Goal: Task Accomplishment & Management: Use online tool/utility

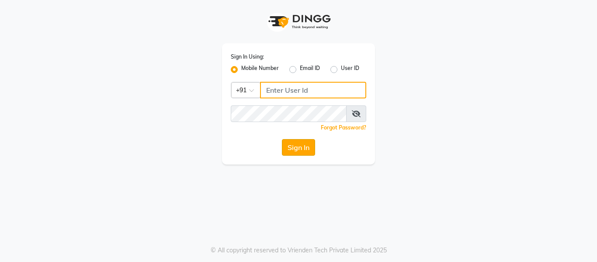
type input "9858967272"
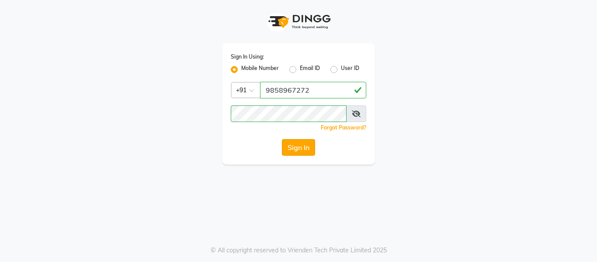
click at [292, 148] on button "Sign In" at bounding box center [298, 147] width 33 height 17
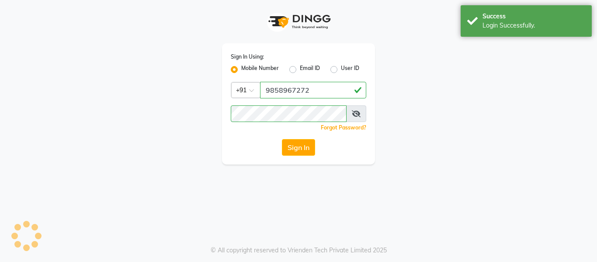
select select "751"
select select "service"
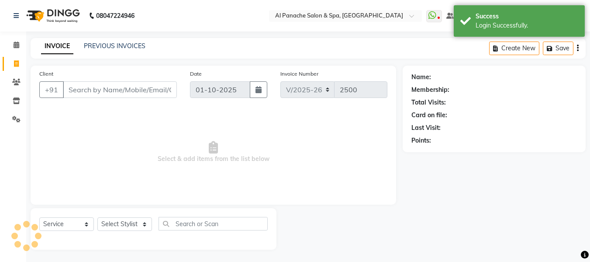
select select "en"
click at [14, 46] on icon at bounding box center [17, 44] width 6 height 7
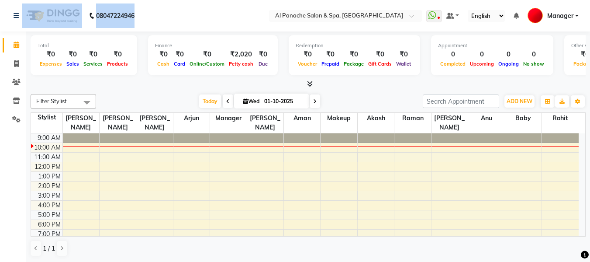
drag, startPoint x: 0, startPoint y: 92, endPoint x: 65, endPoint y: -53, distance: 159.0
click at [65, 0] on html "08047224946 Select Location × Al Panache Salon & Spa, [GEOGRAPHIC_DATA] WhatsAp…" at bounding box center [295, 131] width 590 height 262
